Goal: Transaction & Acquisition: Book appointment/travel/reservation

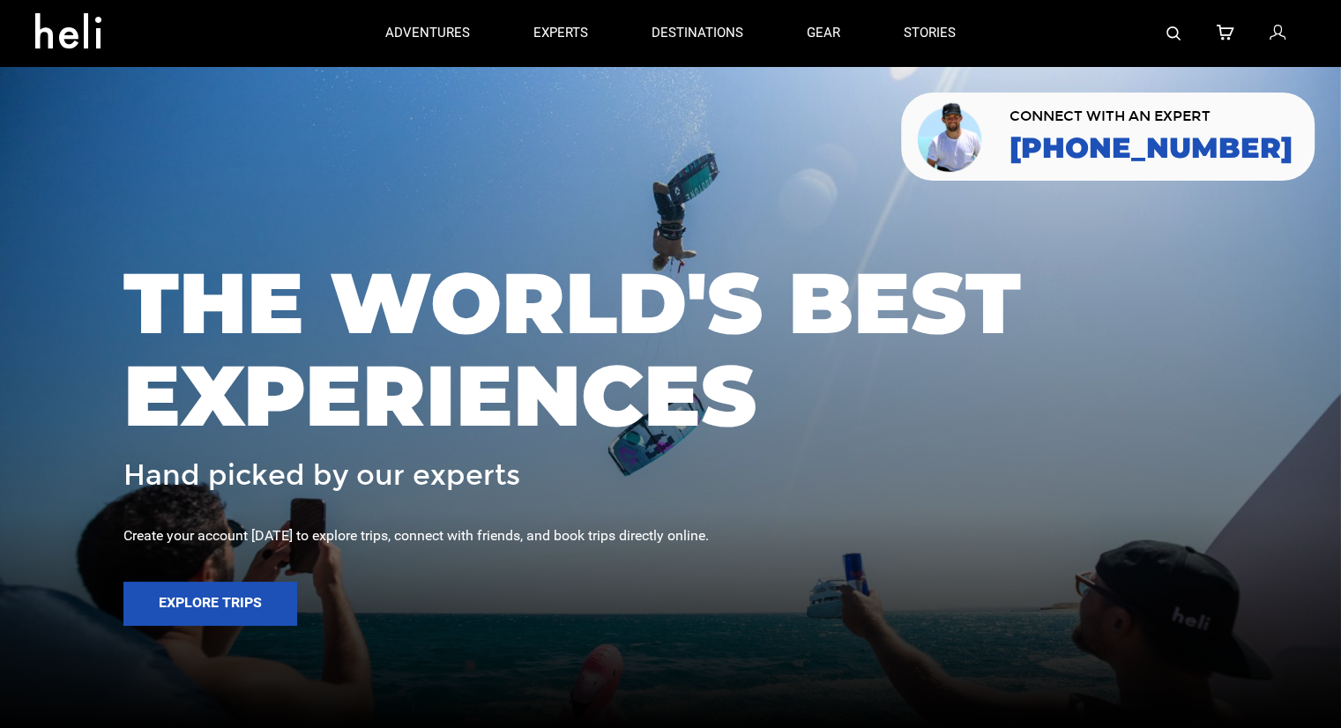
click at [1178, 37] on img at bounding box center [1174, 33] width 14 height 14
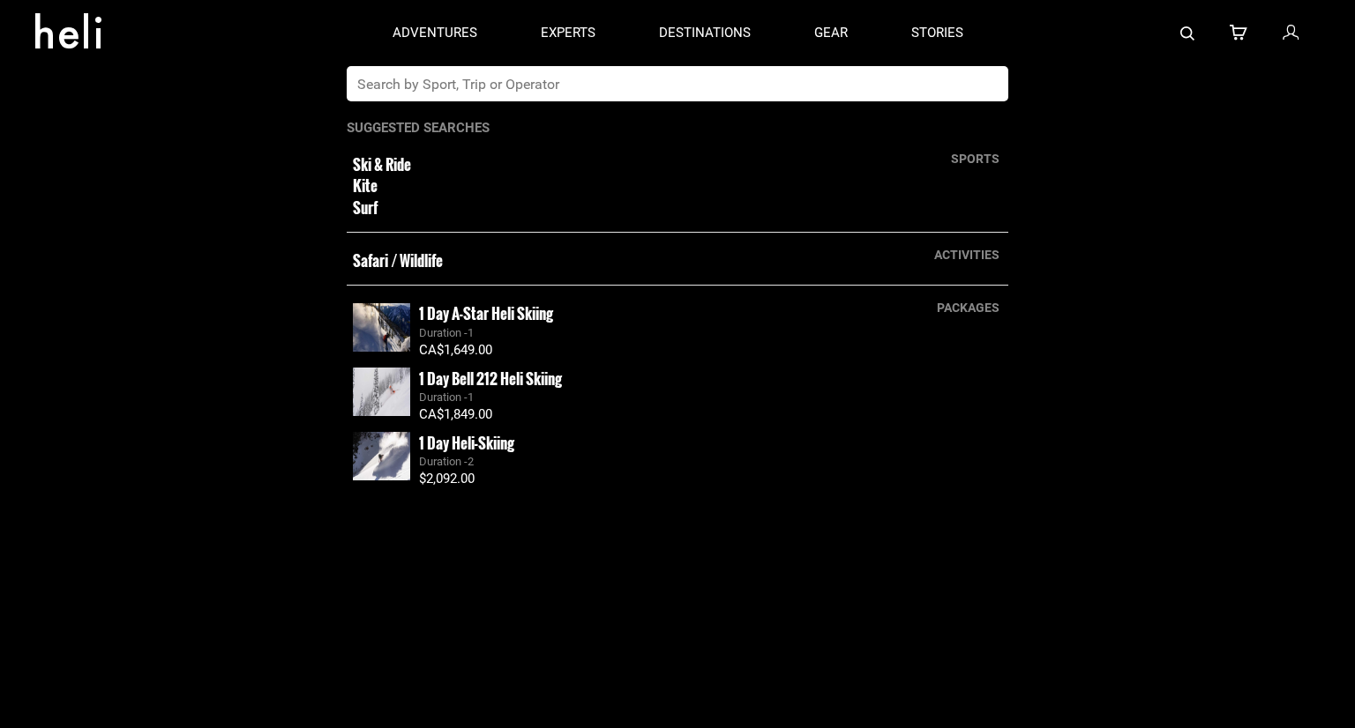
click at [764, 96] on input "text" at bounding box center [659, 83] width 625 height 35
type input "[GEOGRAPHIC_DATA]"
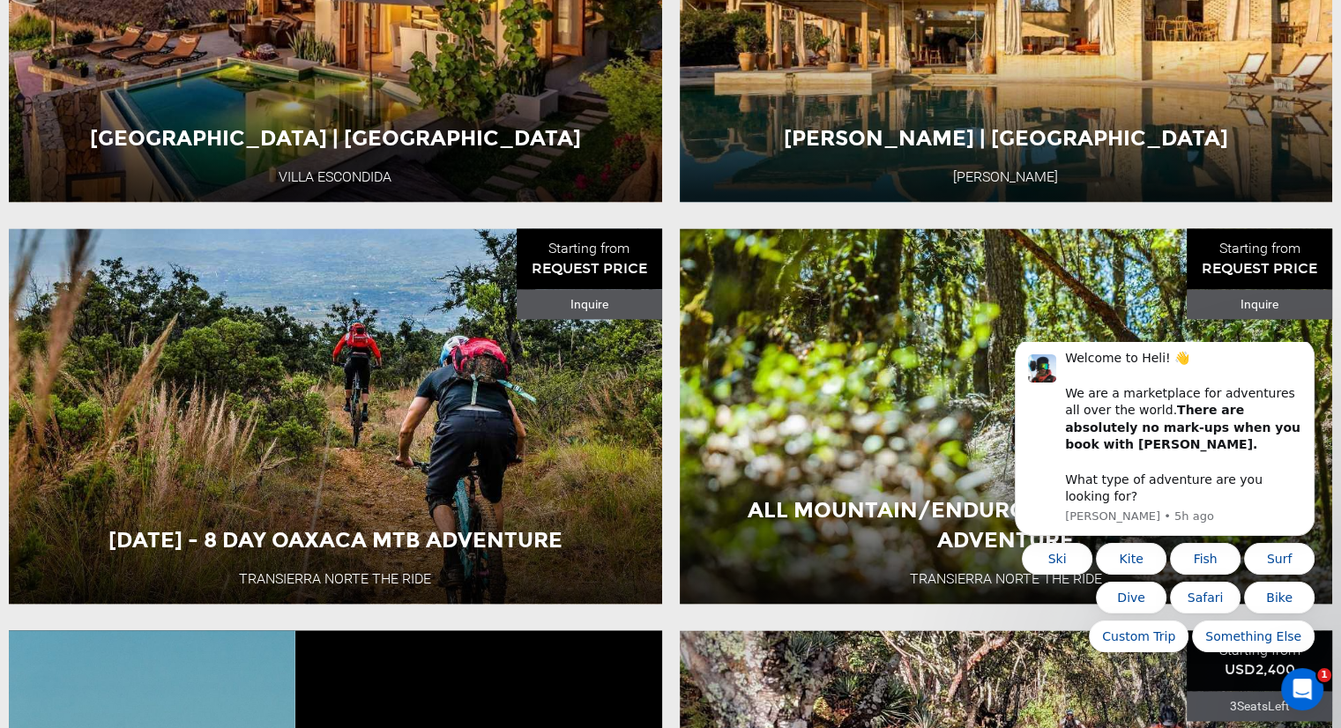
scroll to position [2565, 0]
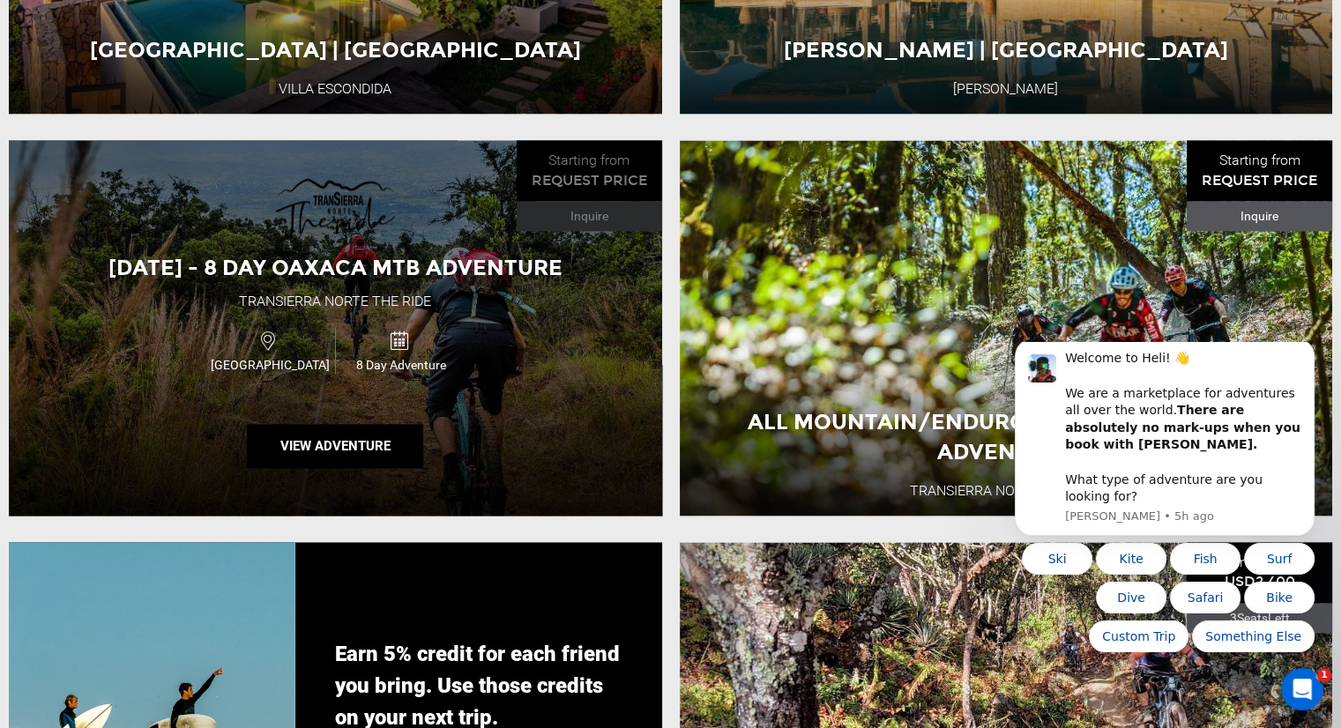
click at [286, 235] on img at bounding box center [334, 209] width 123 height 71
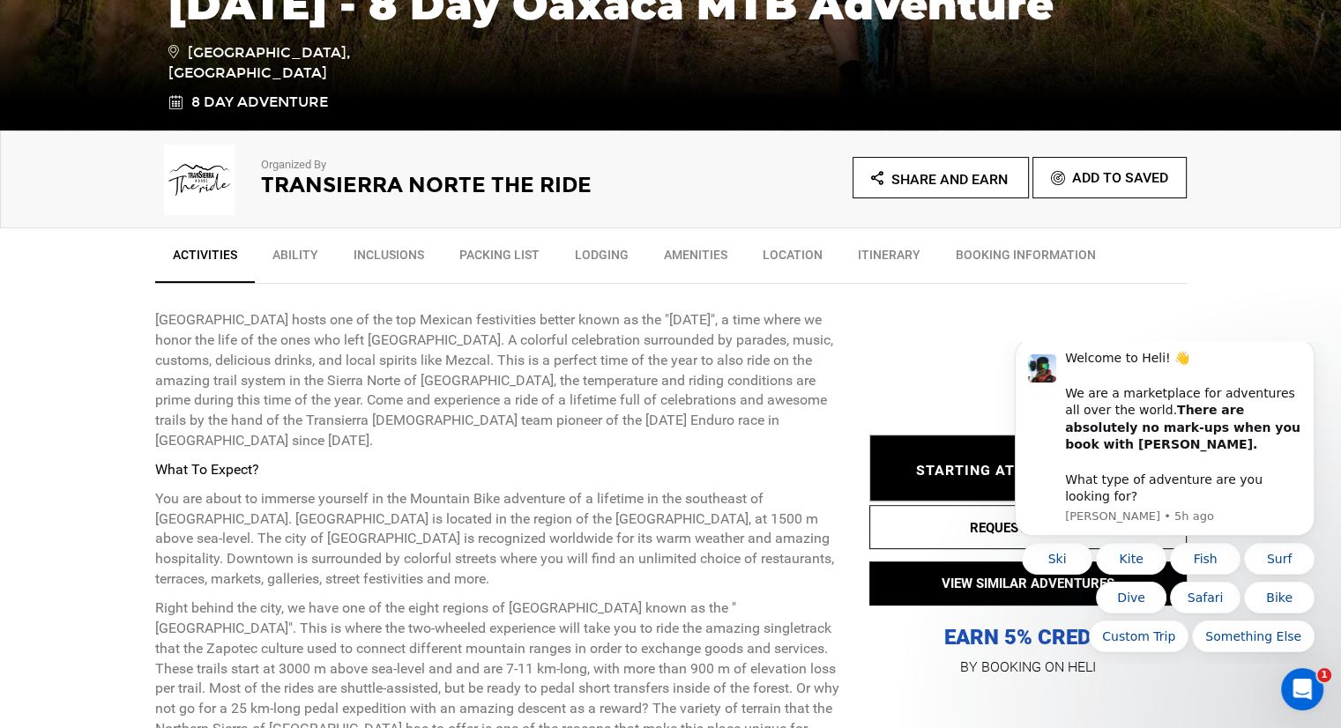
scroll to position [529, 0]
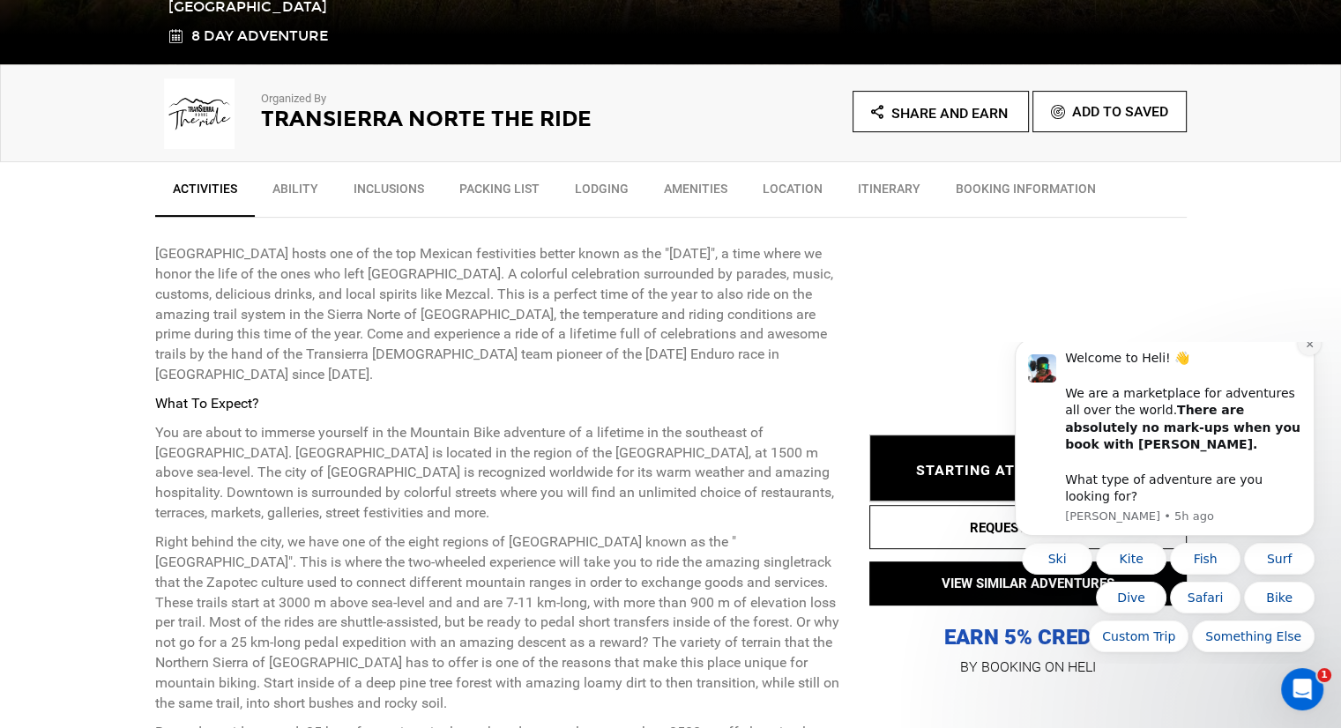
click at [1308, 349] on icon "Dismiss notification" at bounding box center [1310, 345] width 10 height 10
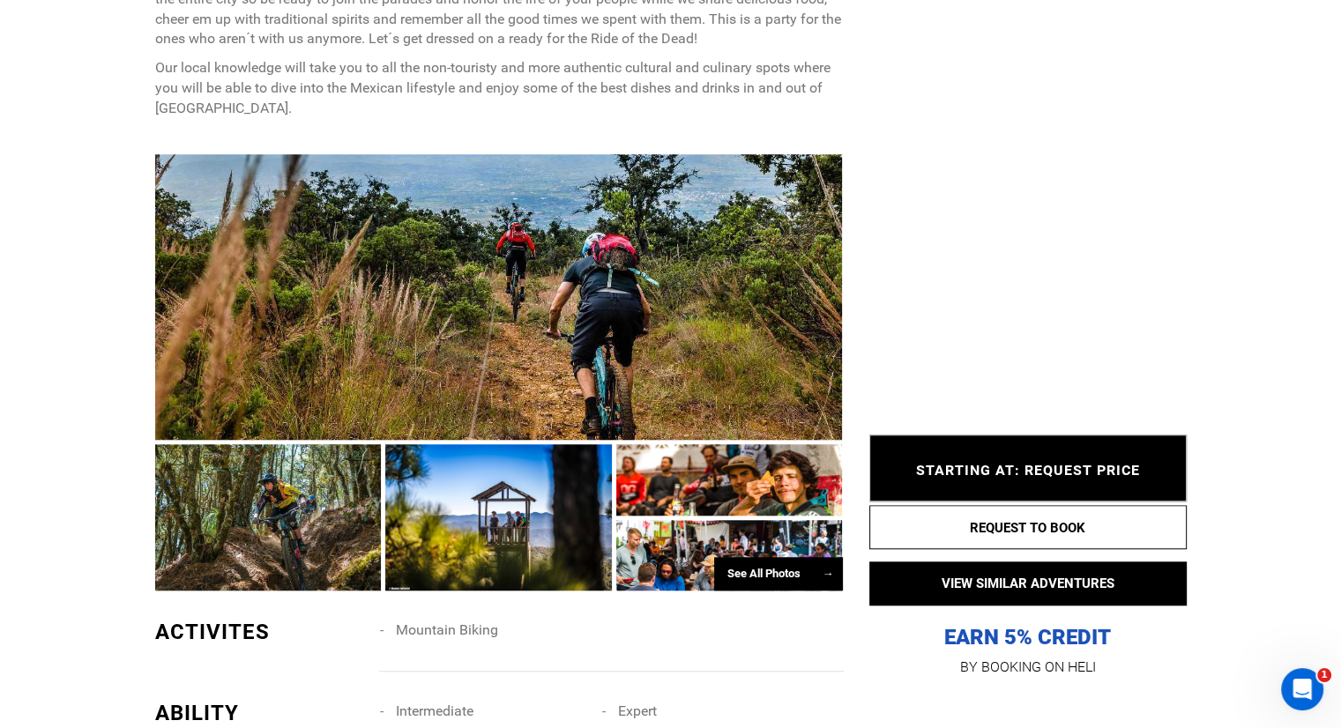
scroll to position [1411, 0]
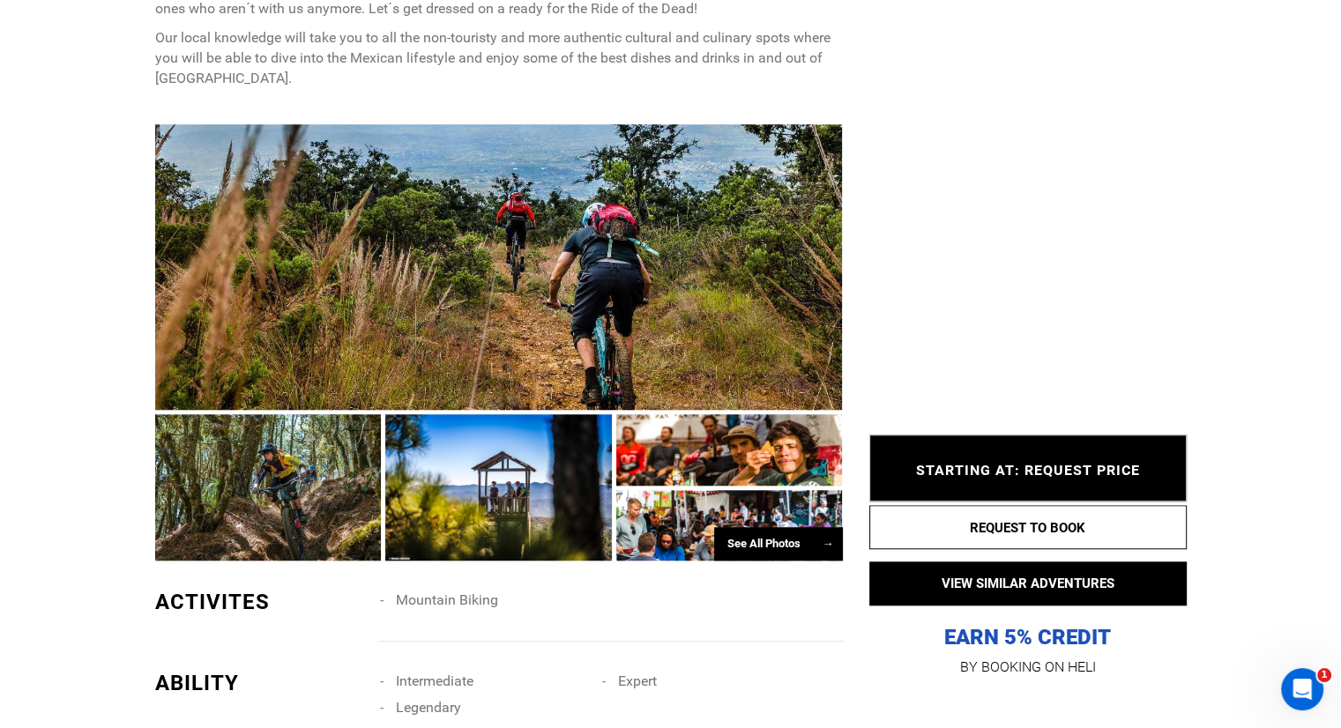
click at [441, 254] on div at bounding box center [499, 267] width 688 height 286
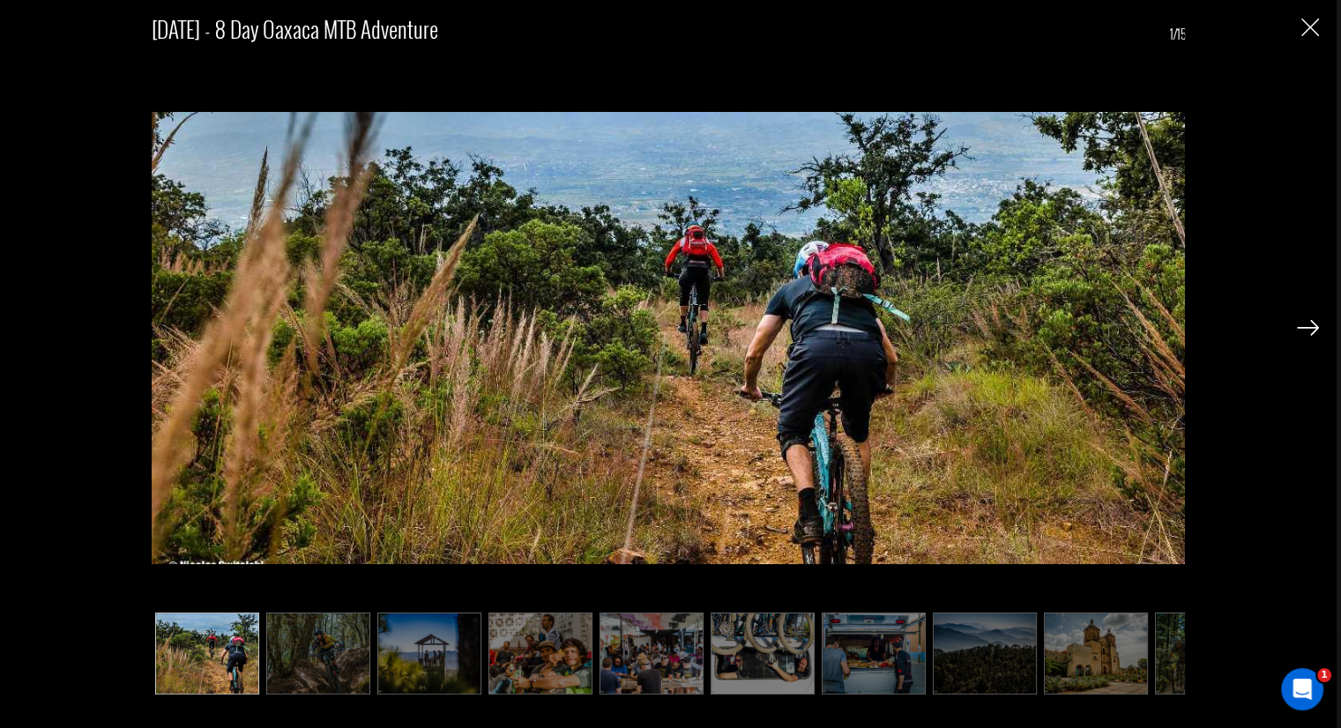
click at [1307, 333] on img at bounding box center [1308, 328] width 22 height 16
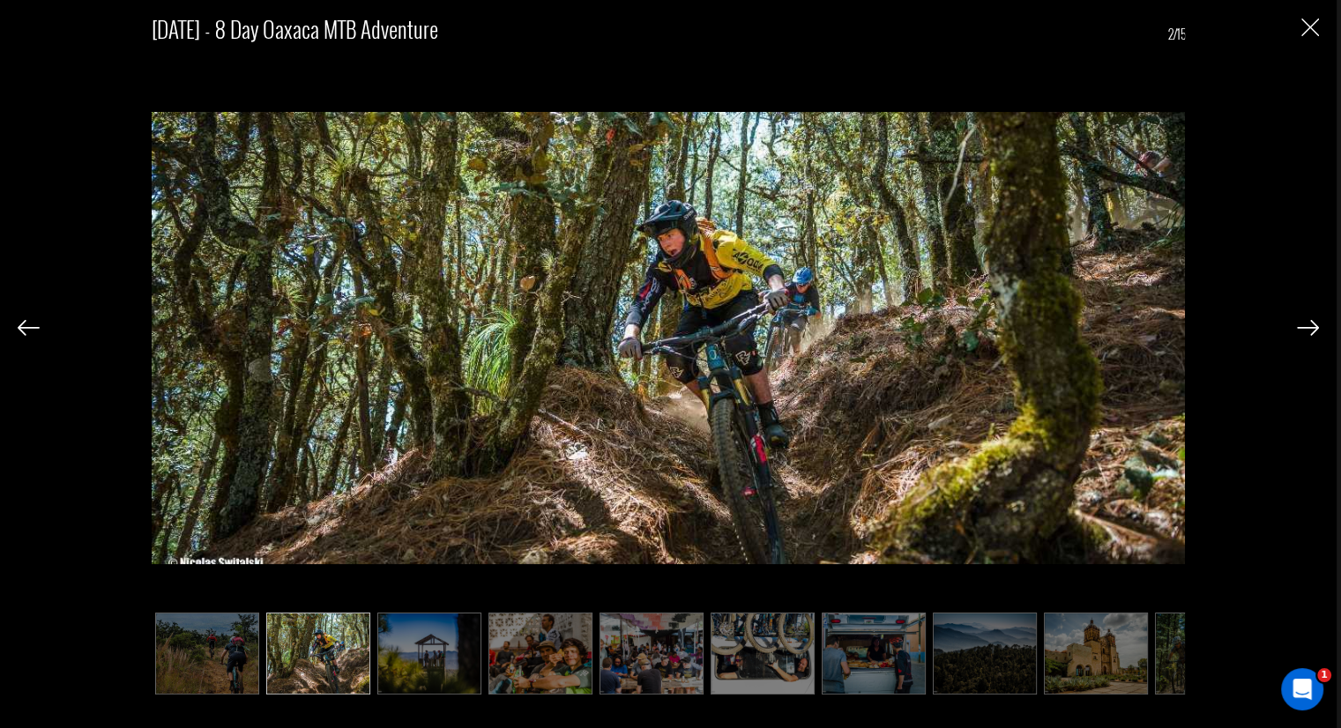
click at [1307, 333] on img at bounding box center [1308, 328] width 22 height 16
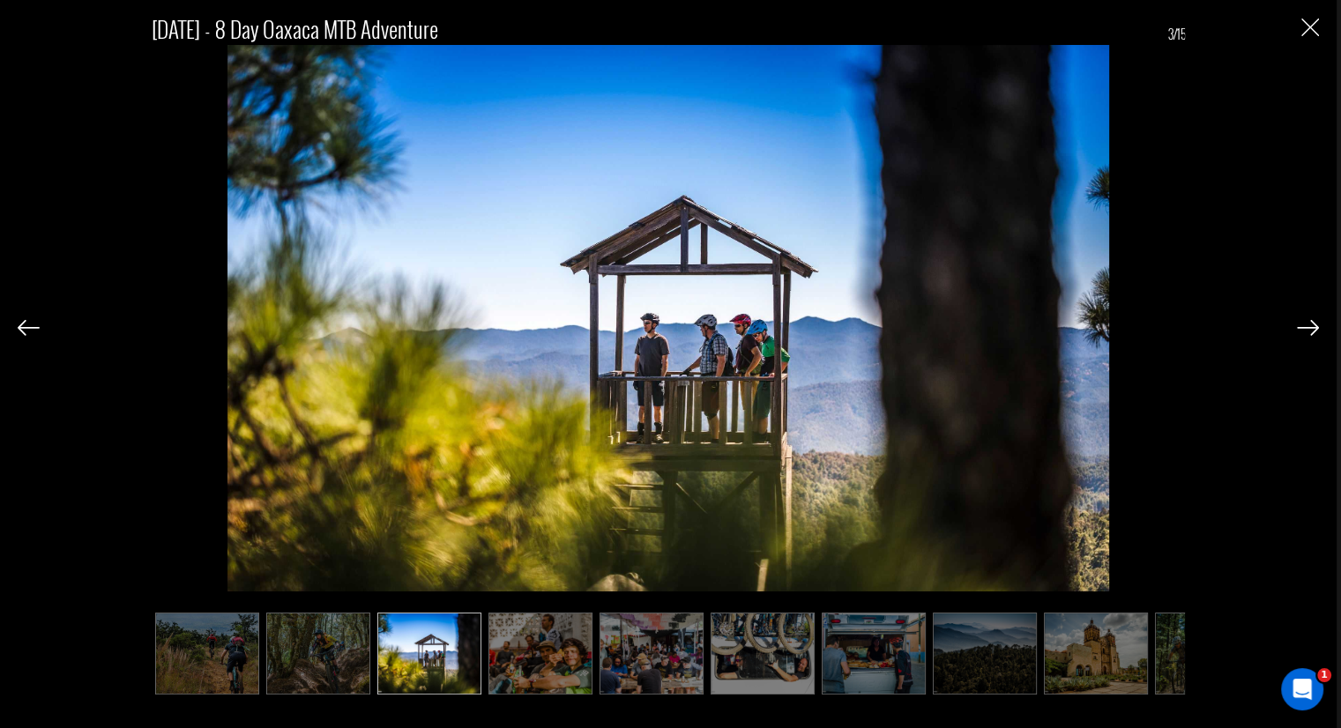
click at [36, 323] on img at bounding box center [29, 328] width 22 height 16
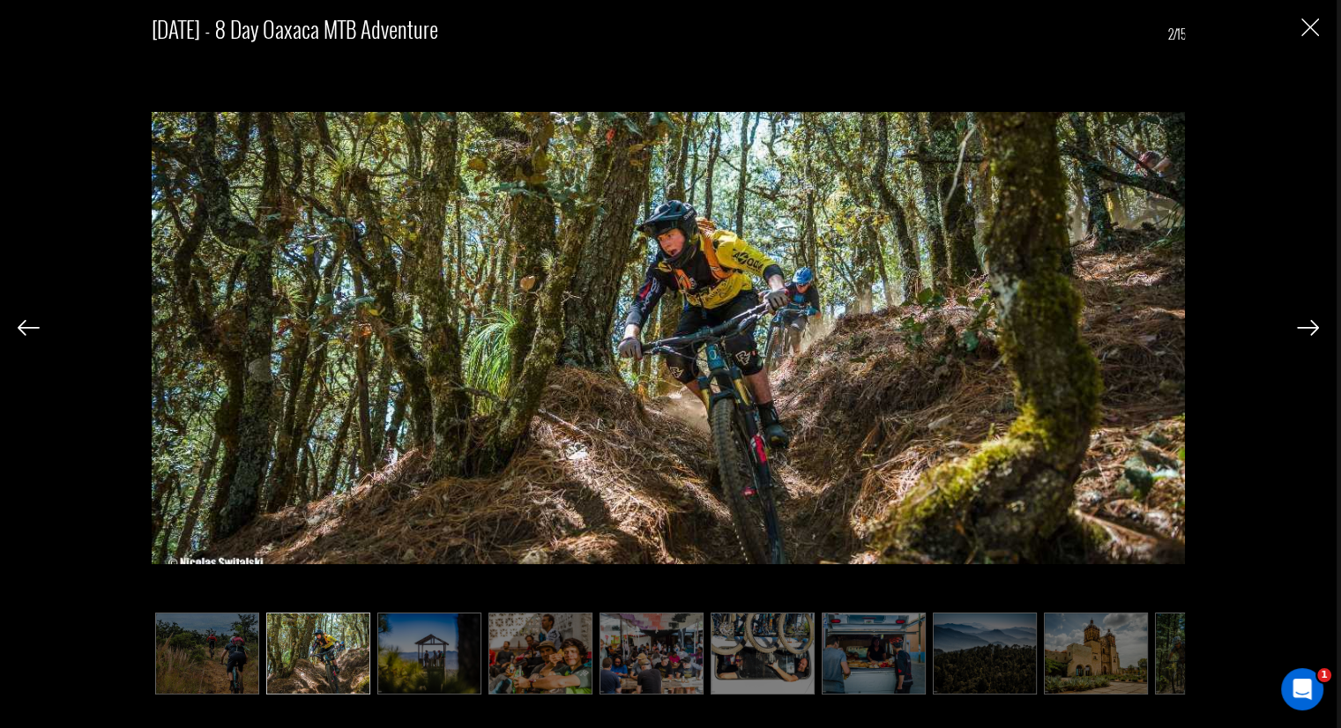
click at [1309, 340] on div at bounding box center [1308, 326] width 22 height 30
click at [1309, 331] on img at bounding box center [1308, 328] width 22 height 16
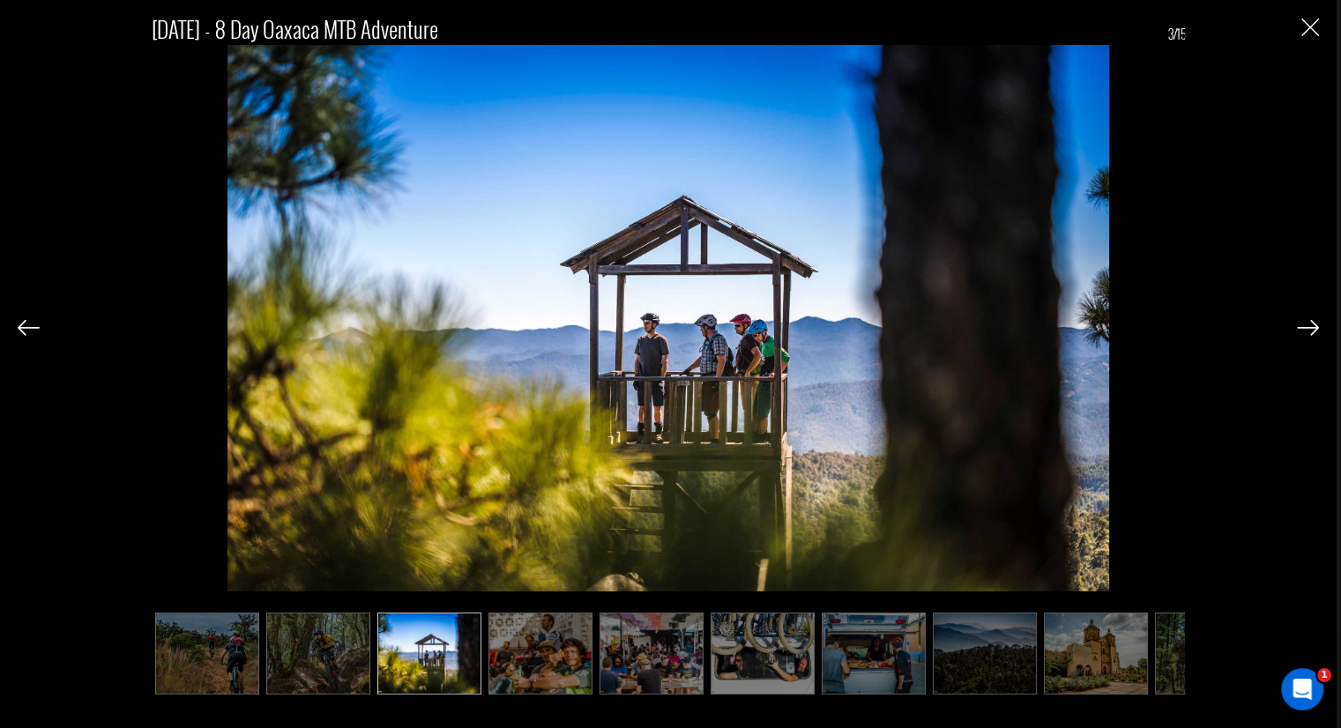
click at [1309, 331] on img at bounding box center [1308, 328] width 22 height 16
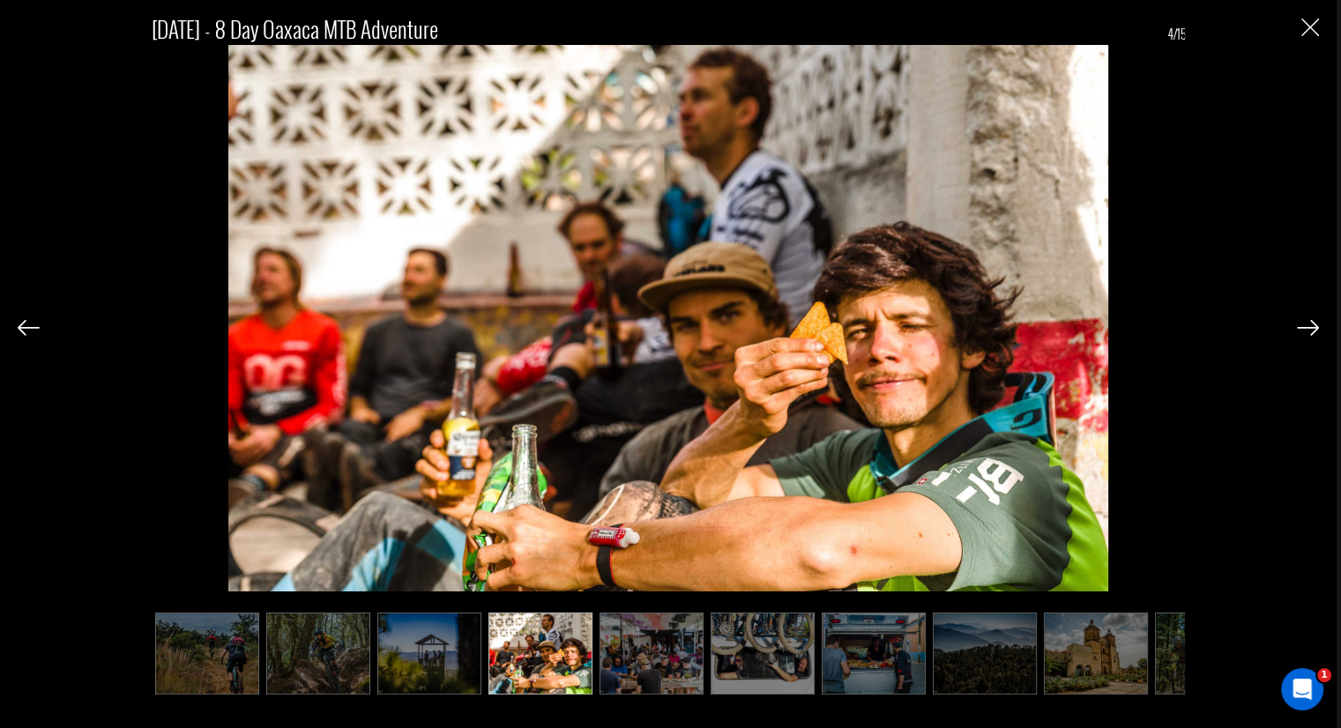
click at [1309, 331] on img at bounding box center [1308, 328] width 22 height 16
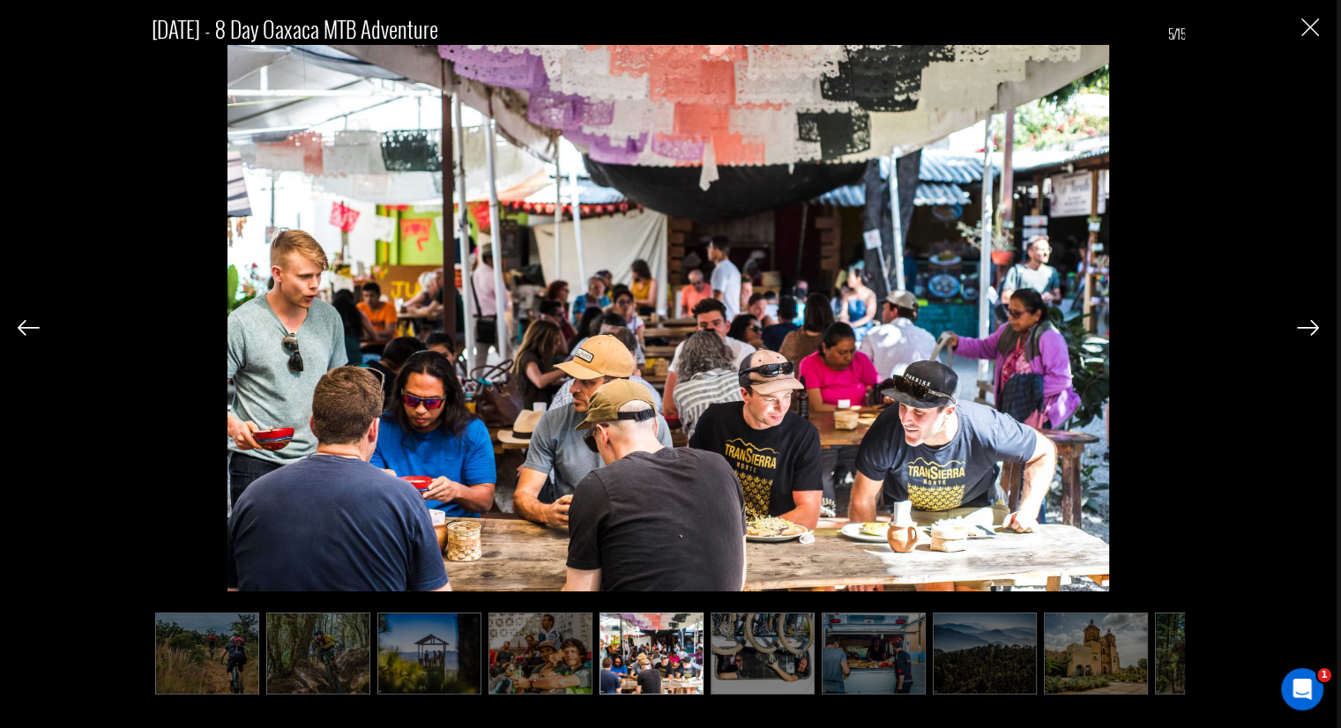
click at [1309, 331] on img at bounding box center [1308, 328] width 22 height 16
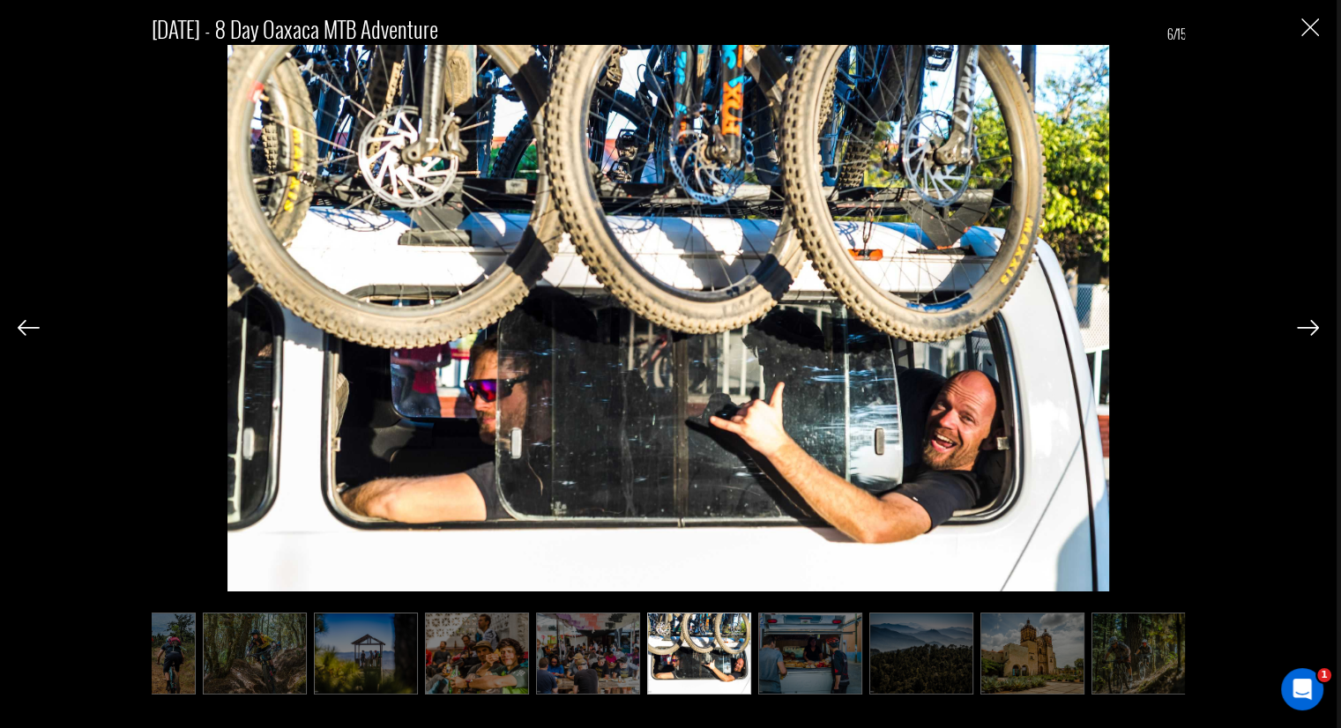
click at [1309, 331] on img at bounding box center [1308, 328] width 22 height 16
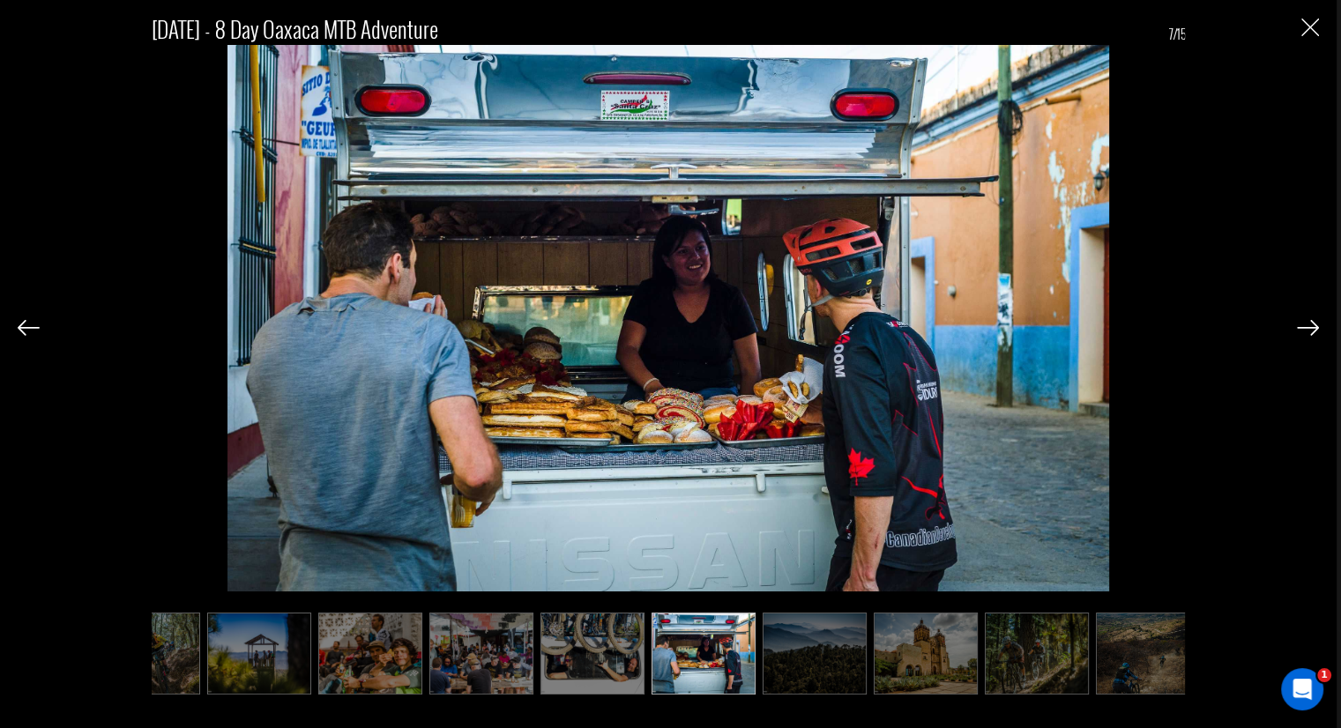
click at [1309, 331] on img at bounding box center [1308, 328] width 22 height 16
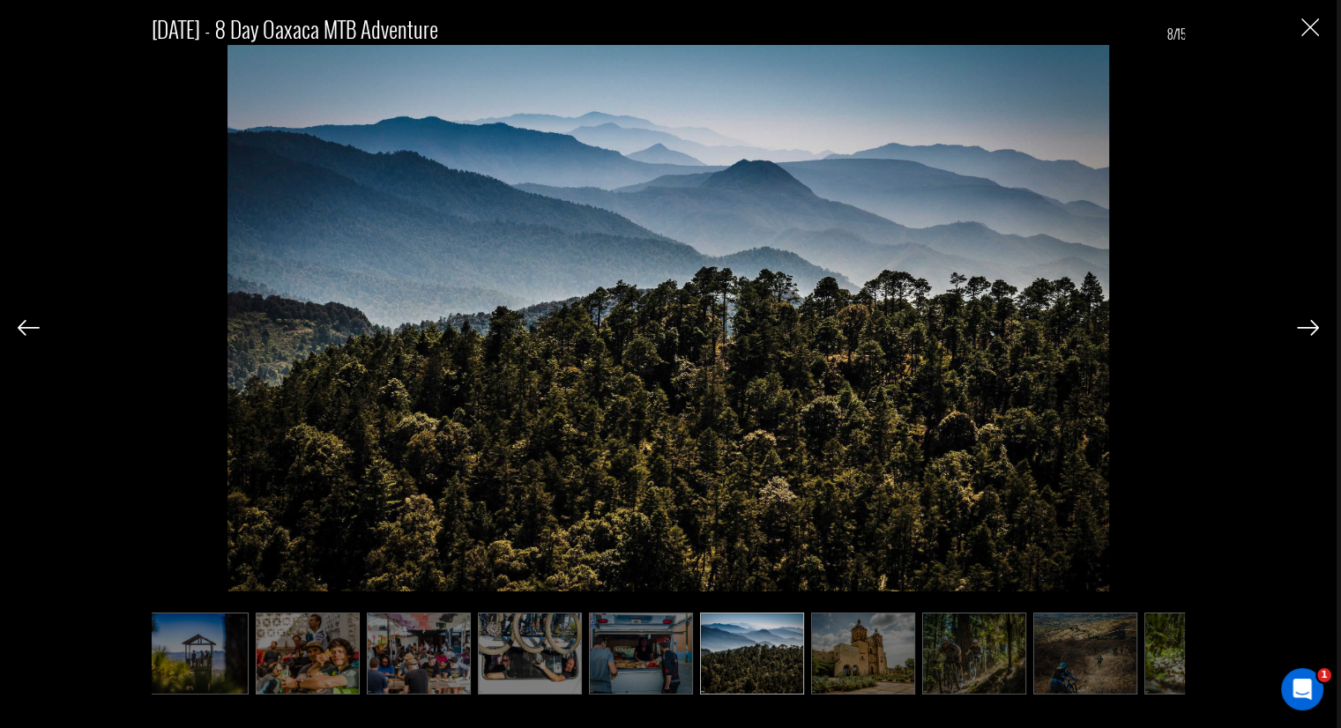
click at [1309, 331] on img at bounding box center [1308, 328] width 22 height 16
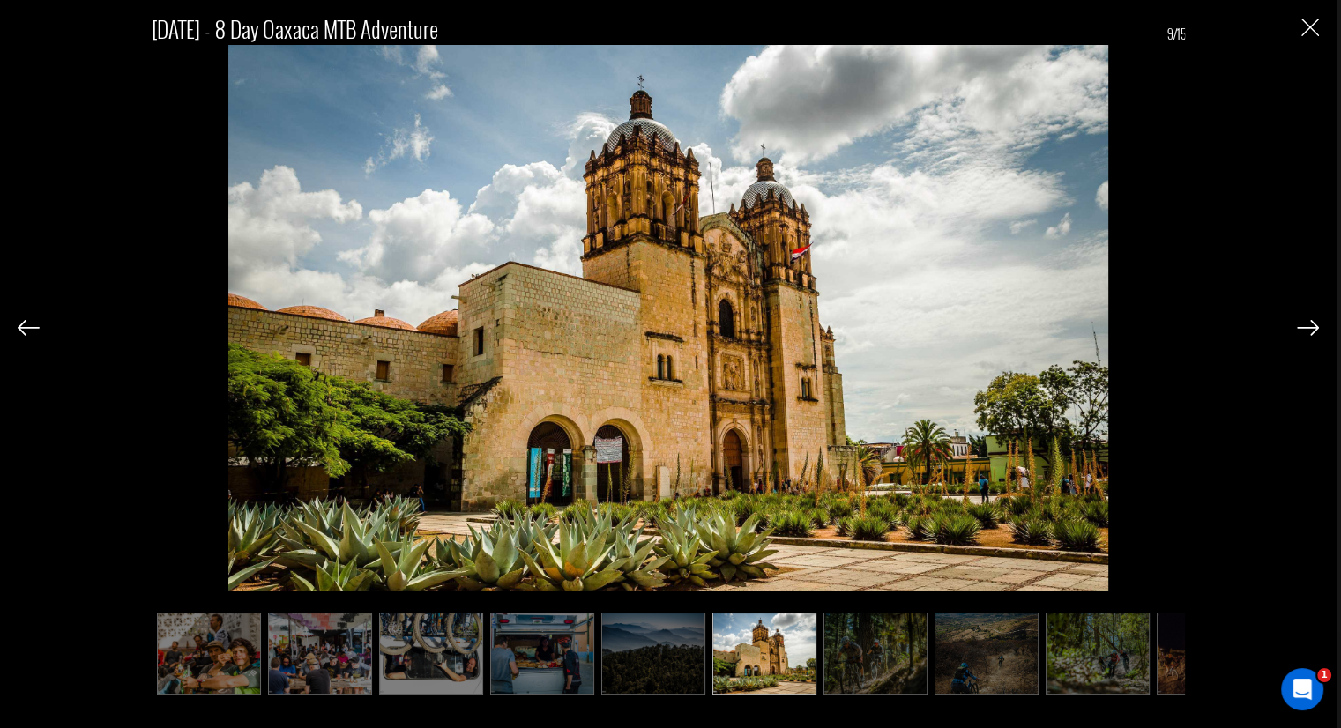
click at [1309, 332] on img at bounding box center [1308, 328] width 22 height 16
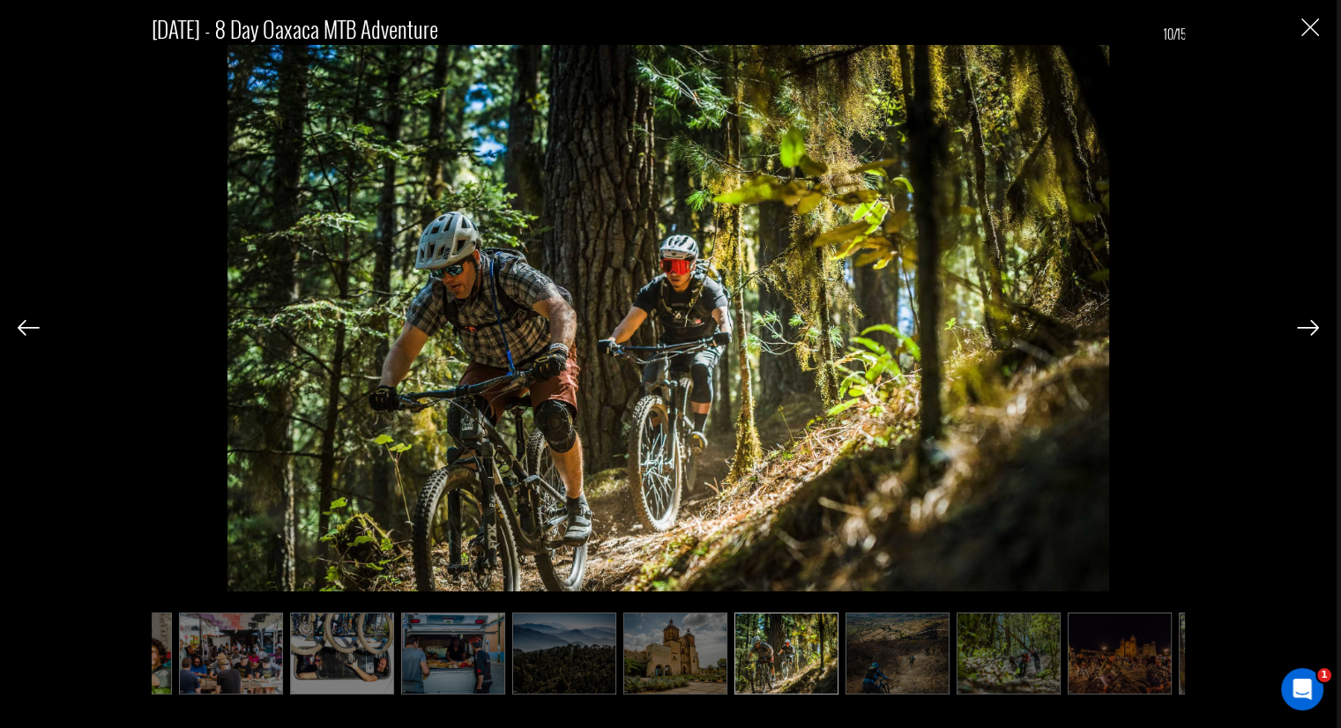
click at [1309, 332] on img at bounding box center [1308, 328] width 22 height 16
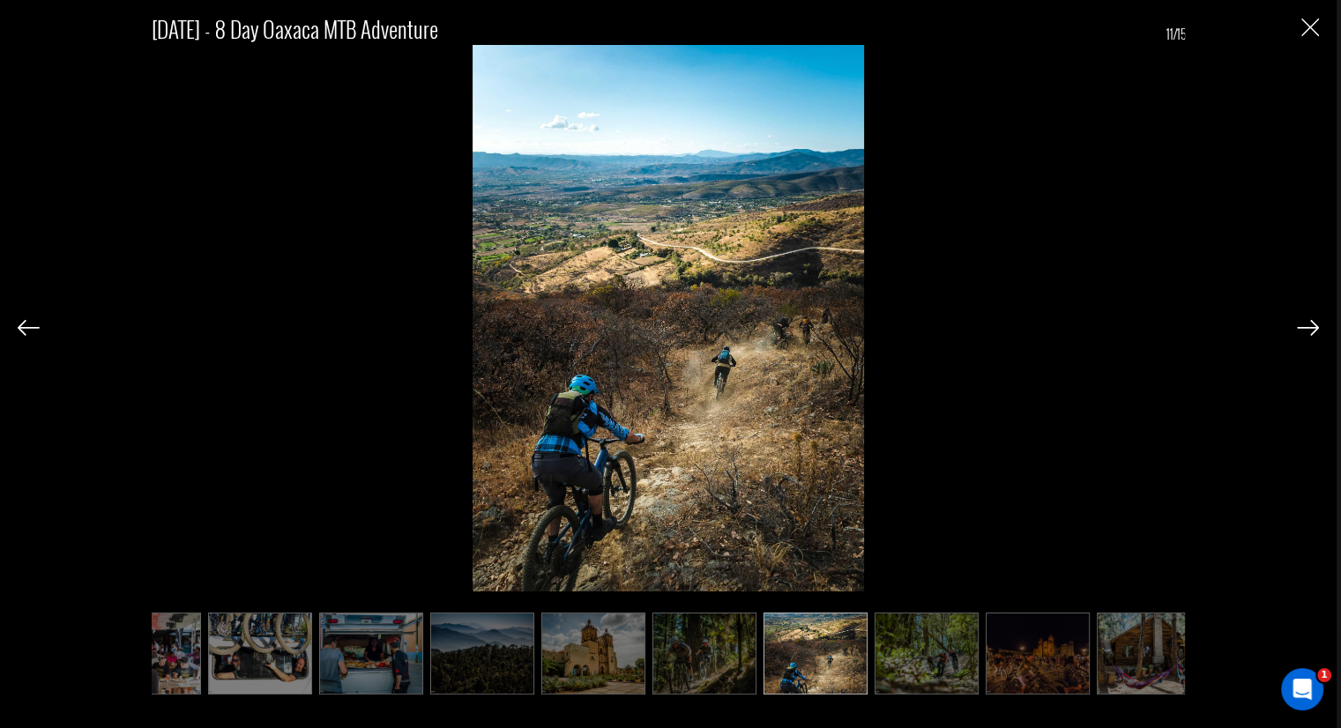
click at [1309, 332] on img at bounding box center [1308, 328] width 22 height 16
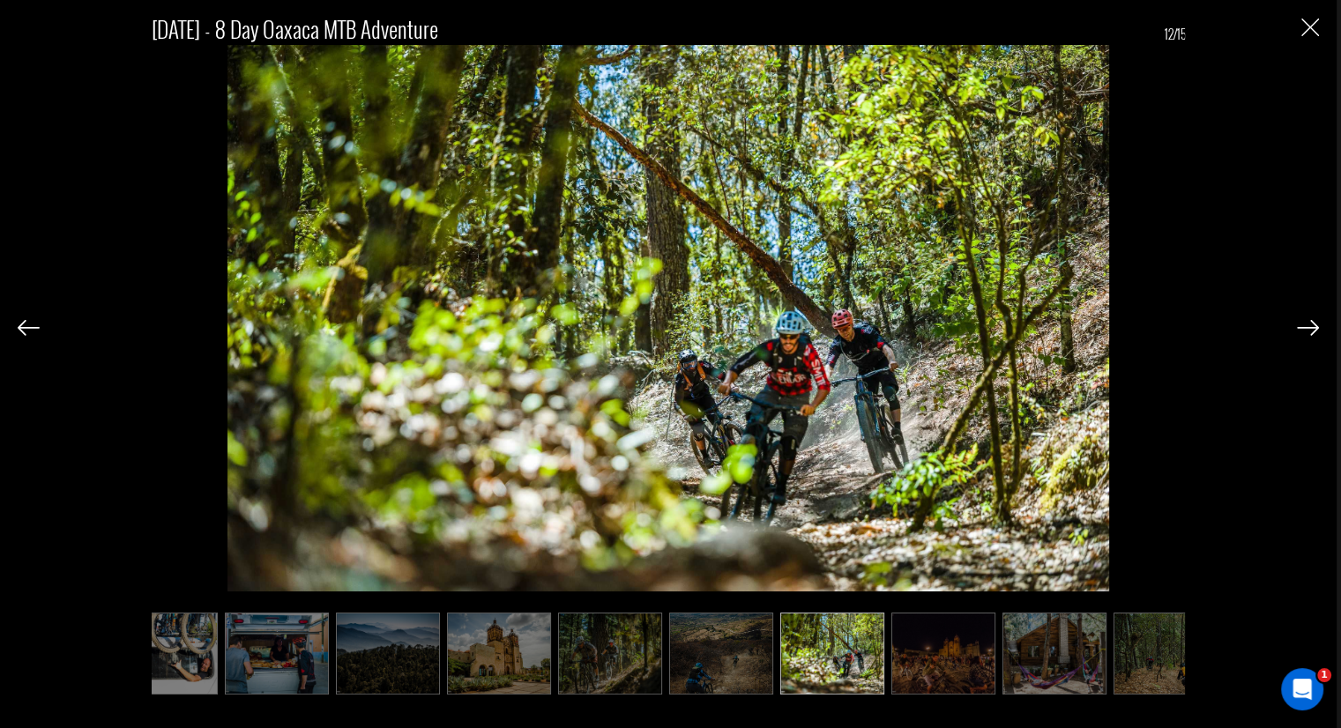
click at [1309, 332] on img at bounding box center [1308, 328] width 22 height 16
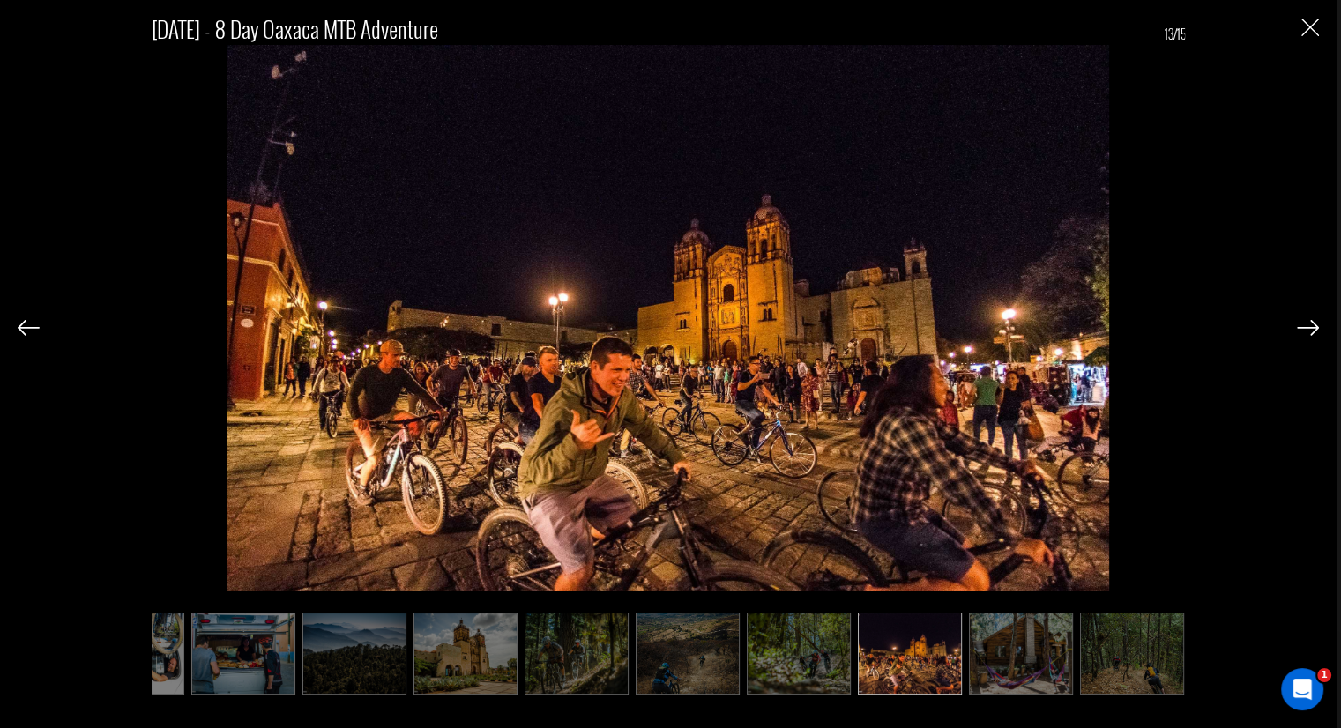
scroll to position [0, 632]
click at [1309, 332] on img at bounding box center [1308, 328] width 22 height 16
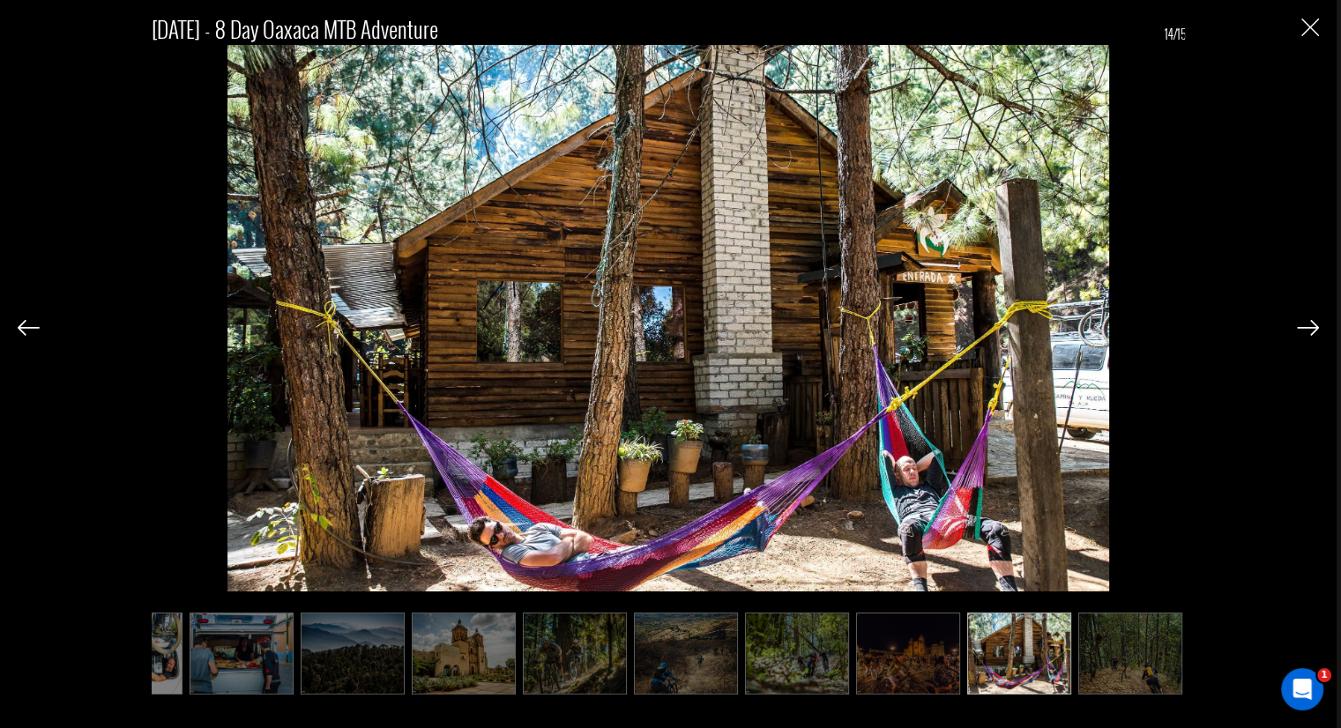
click at [1309, 332] on img at bounding box center [1308, 328] width 22 height 16
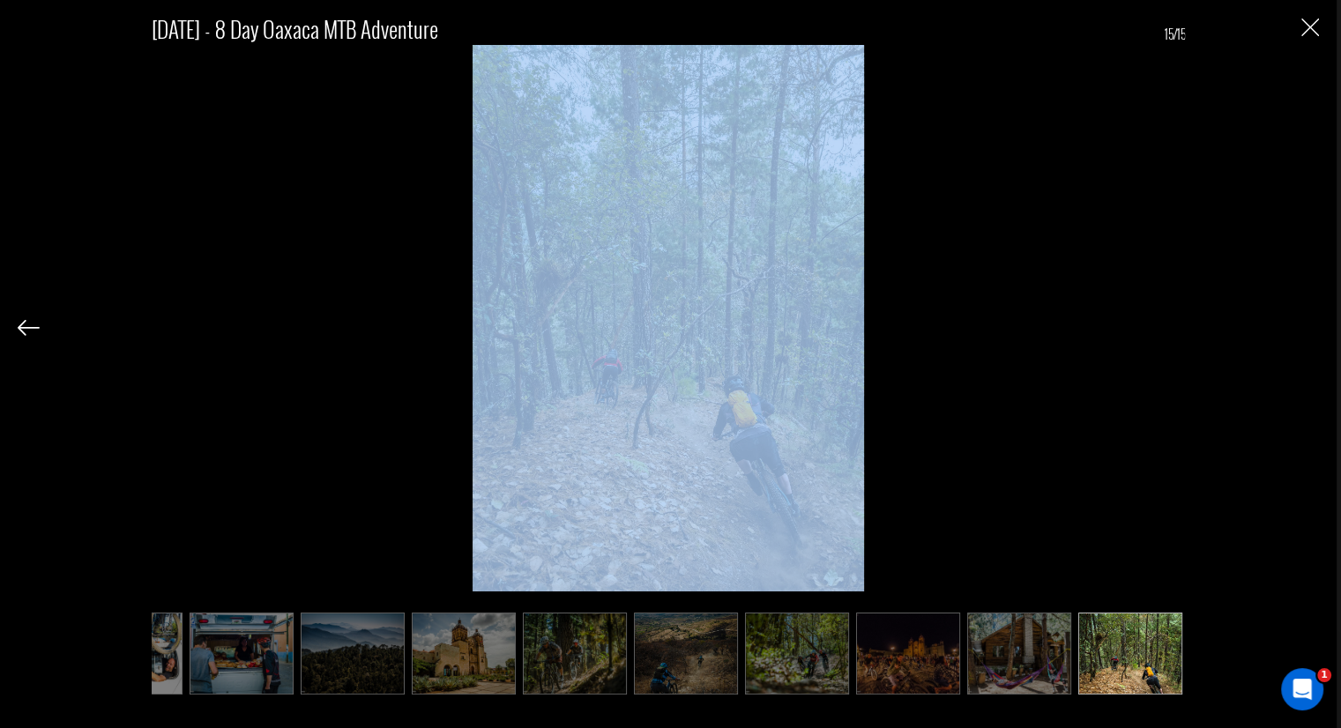
click at [1309, 332] on div "[DATE] - 8 Day Oaxaca MTB Adventure 15/15" at bounding box center [669, 346] width 1302 height 692
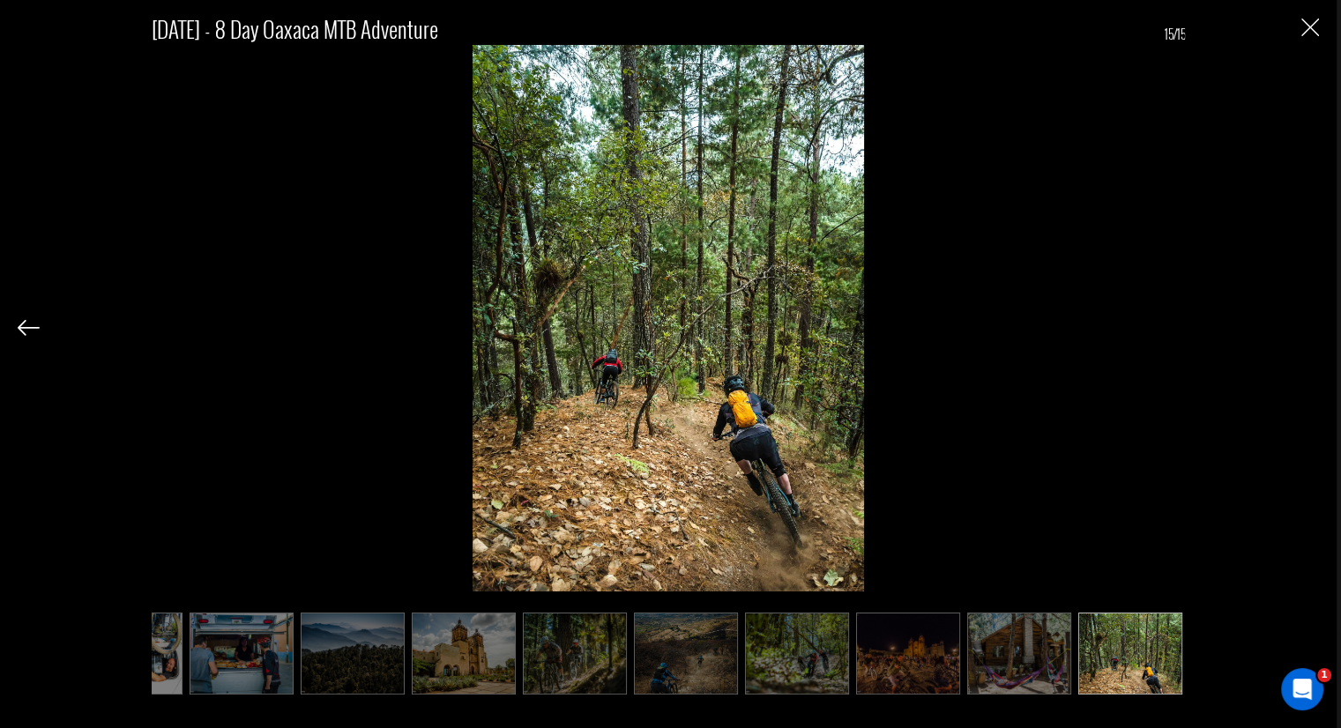
click at [1306, 339] on div "[DATE] - 8 Day Oaxaca MTB Adventure 15/15" at bounding box center [669, 346] width 1302 height 692
